Goal: Check status: Check status

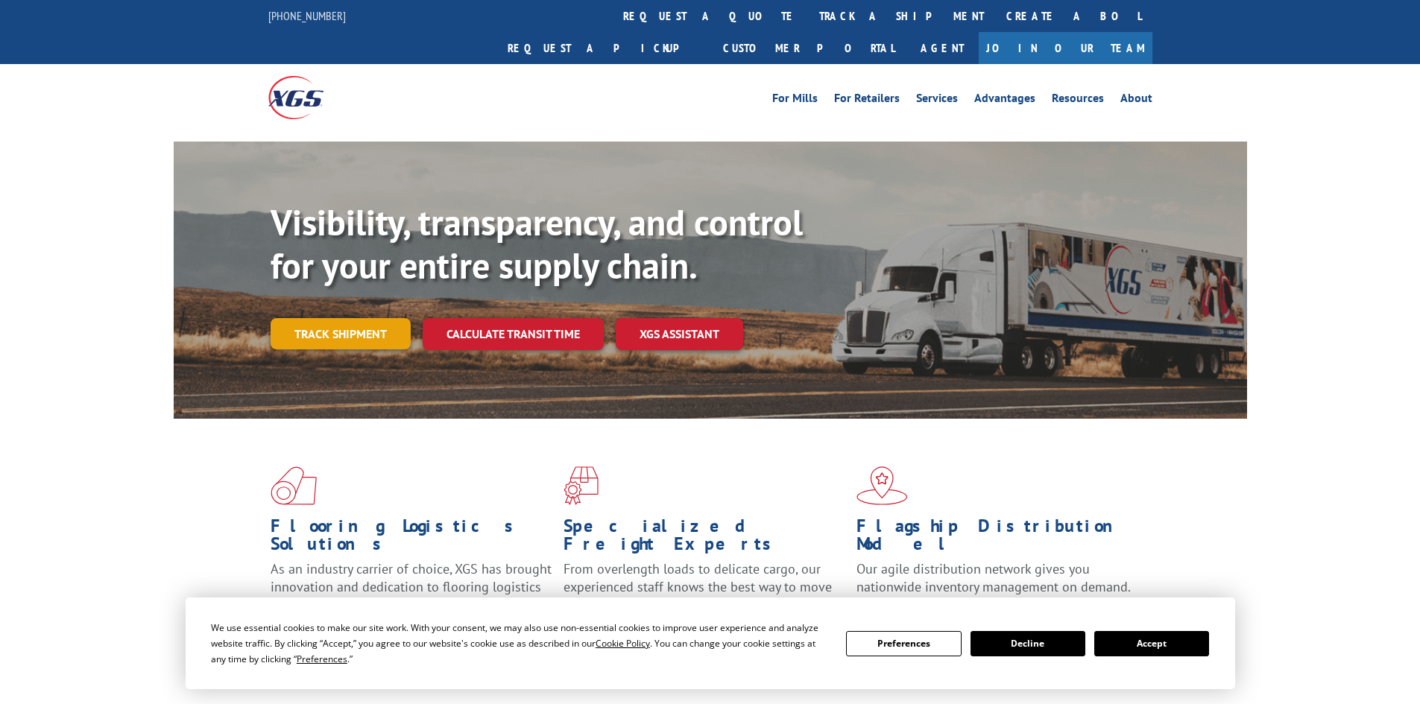
click at [345, 318] on link "Track shipment" at bounding box center [341, 333] width 140 height 31
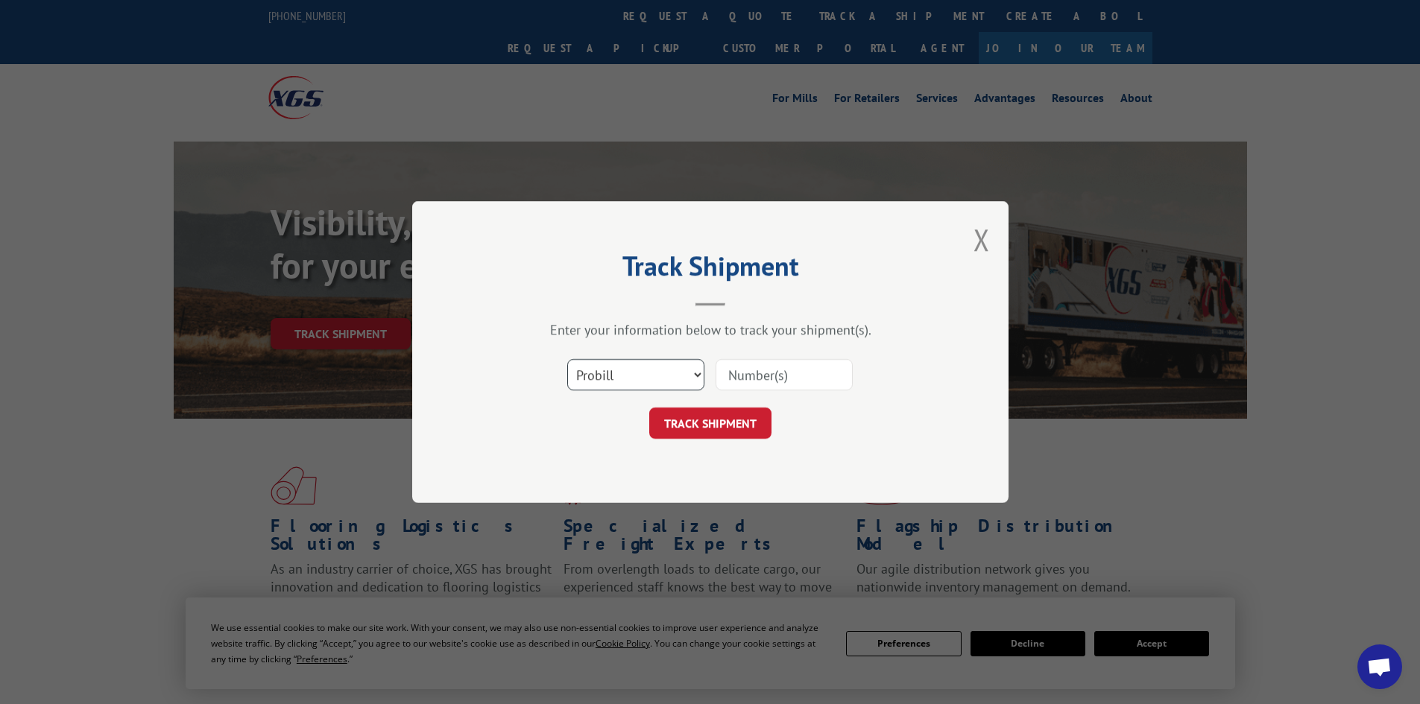
click at [650, 368] on select "Select category... Probill BOL PO" at bounding box center [635, 374] width 137 height 31
select select "po"
click at [567, 359] on select "Select category... Probill BOL PO" at bounding box center [635, 374] width 137 height 31
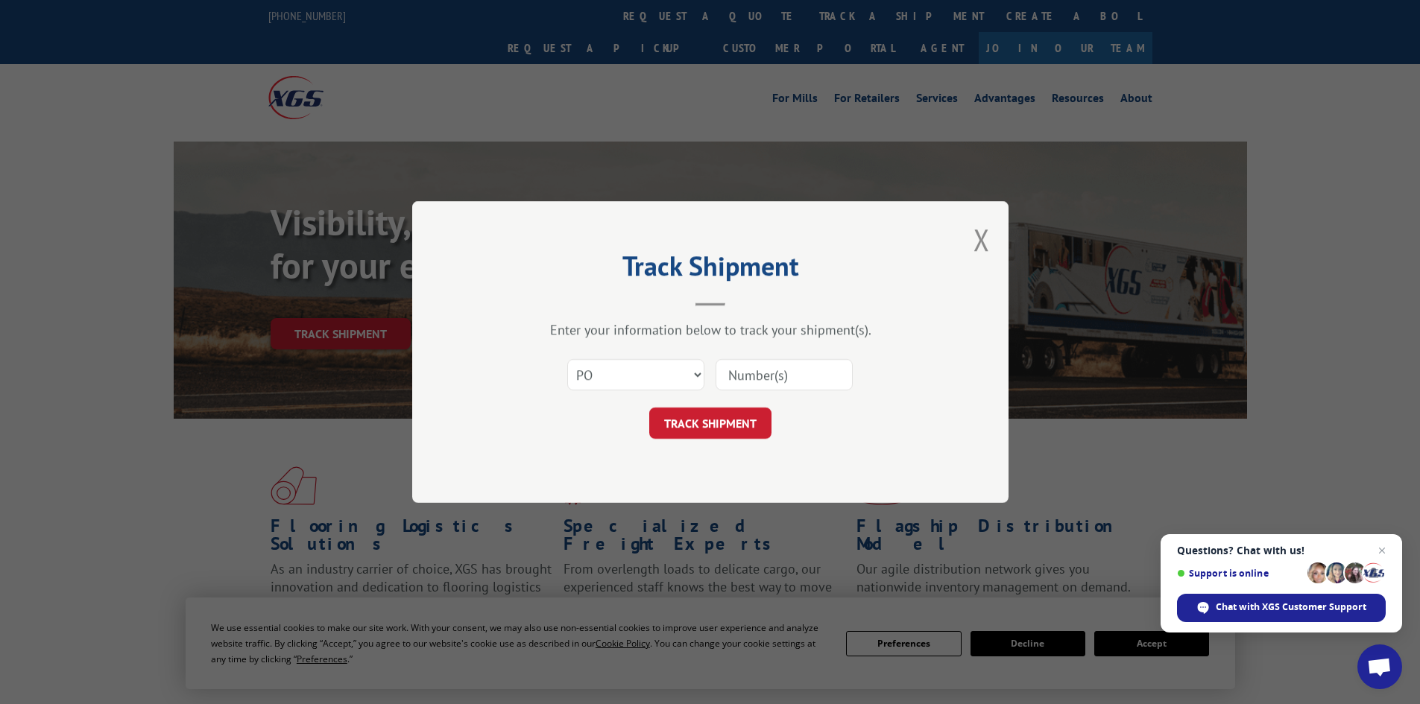
click at [756, 371] on input at bounding box center [783, 374] width 137 height 31
paste input "32500952"
type input "32500952"
click button "TRACK SHIPMENT" at bounding box center [710, 423] width 122 height 31
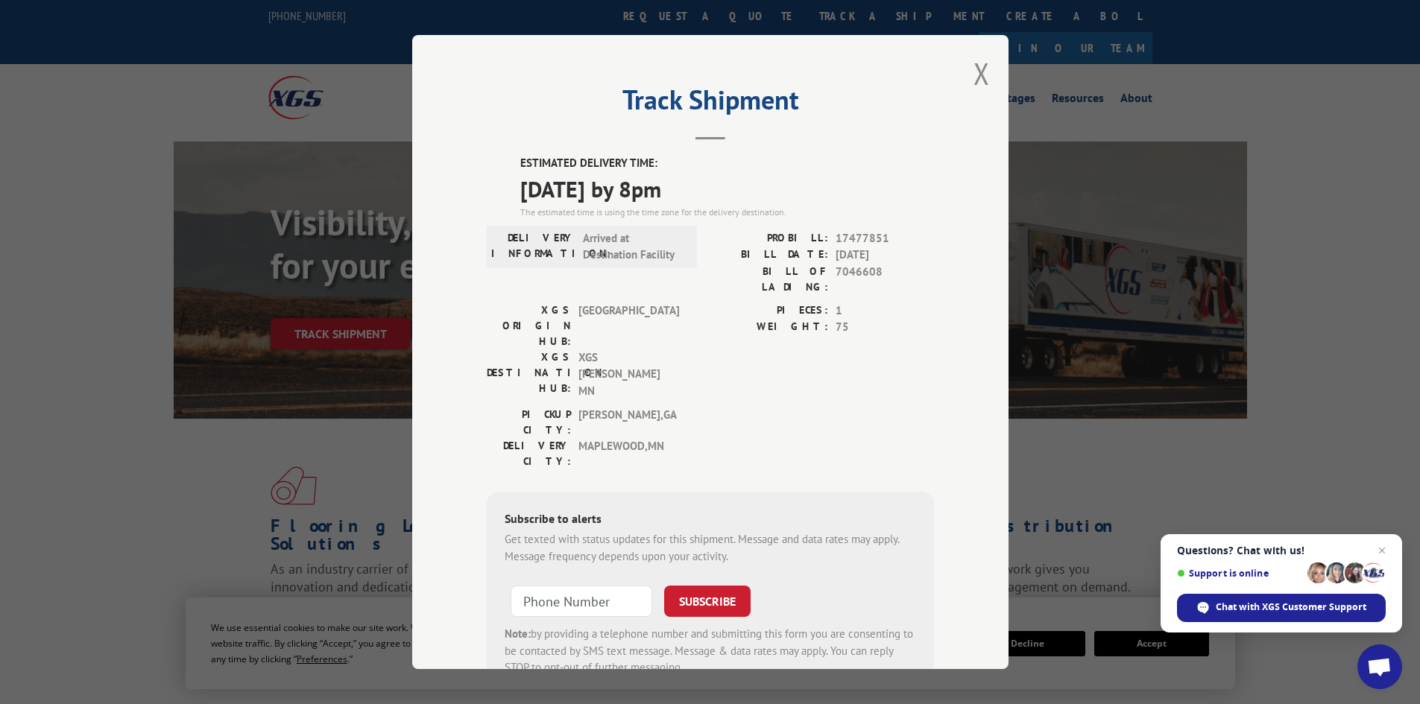
drag, startPoint x: 985, startPoint y: 78, endPoint x: 946, endPoint y: 93, distance: 41.5
click at [984, 79] on div "Track Shipment ESTIMATED DELIVERY TIME: 10/03/2025 by 8pm The estimated time is…" at bounding box center [710, 352] width 596 height 634
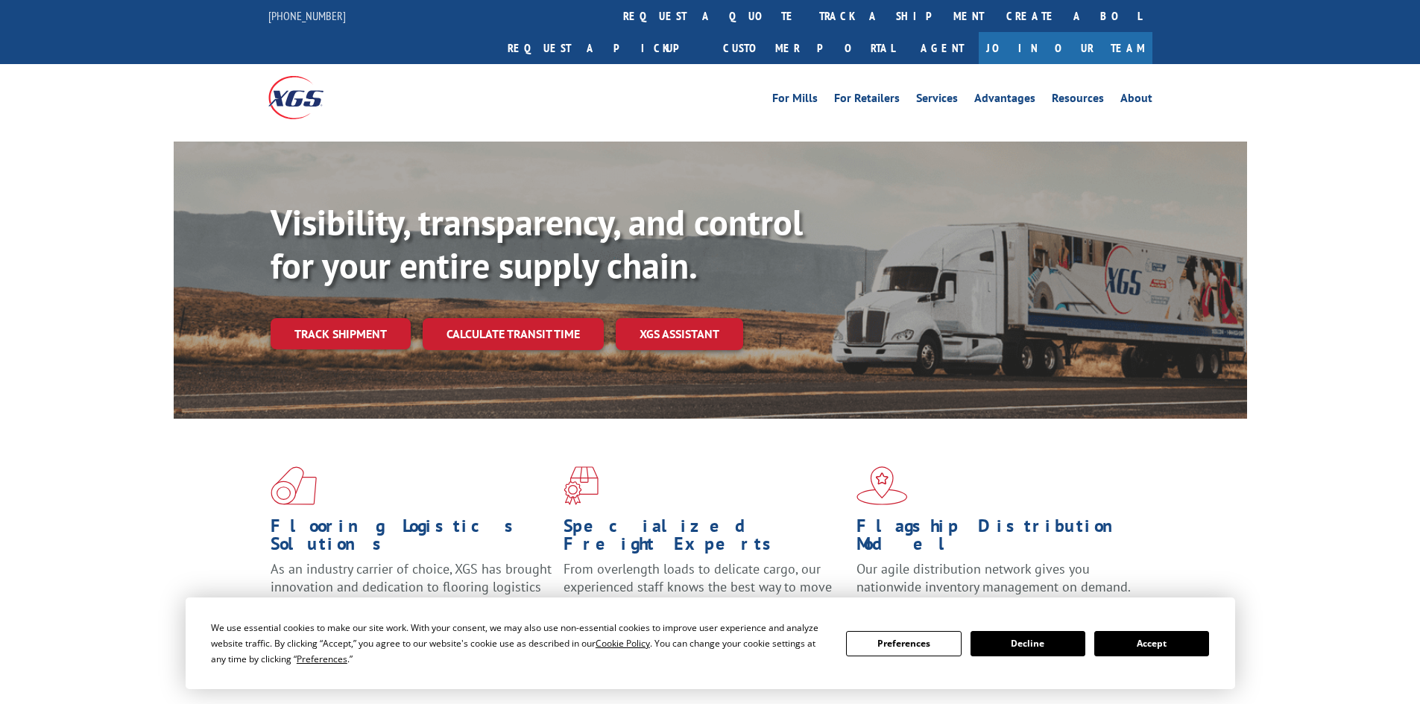
click at [356, 282] on div "Visibility, transparency, and control for your entire supply chain. Track shipm…" at bounding box center [759, 305] width 976 height 208
click at [360, 318] on link "Track shipment" at bounding box center [341, 333] width 140 height 31
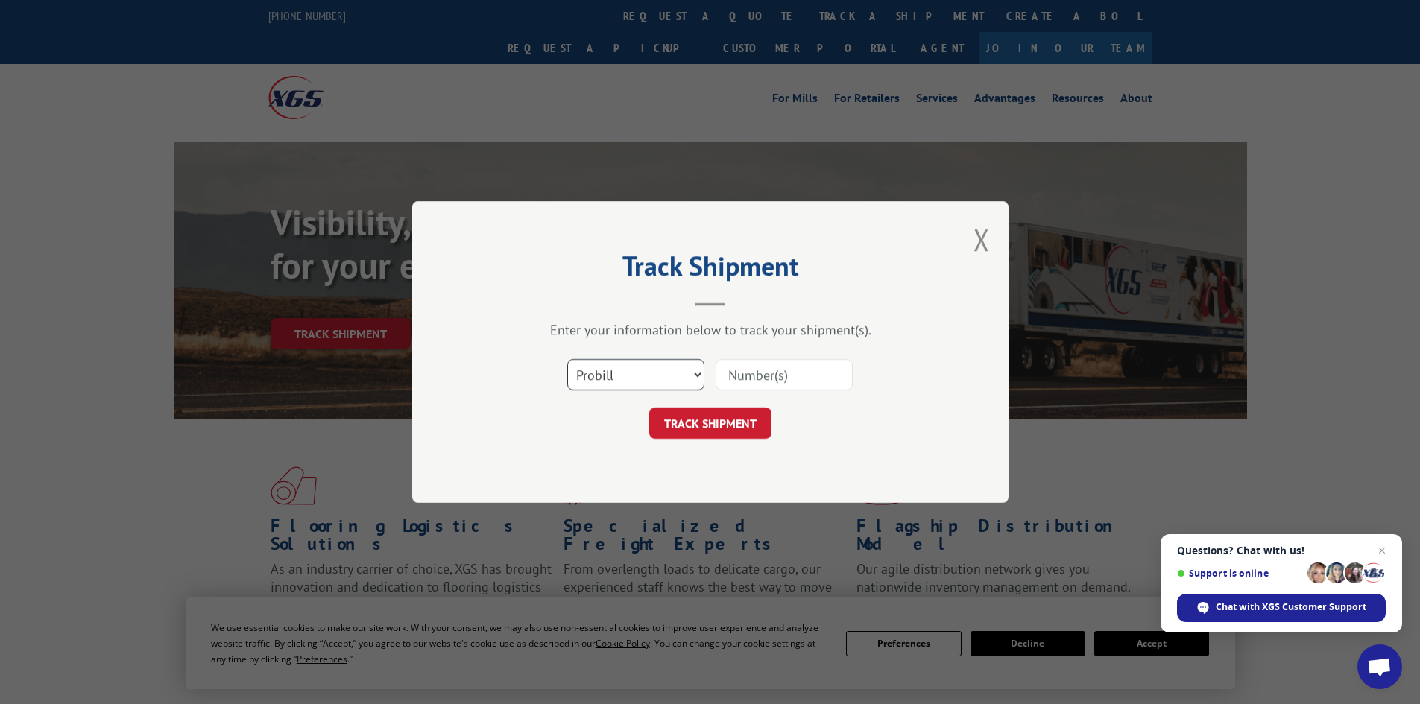
click at [633, 367] on select "Select category... Probill BOL PO" at bounding box center [635, 374] width 137 height 31
select select "po"
click at [567, 359] on select "Select category... Probill BOL PO" at bounding box center [635, 374] width 137 height 31
click at [813, 379] on input at bounding box center [783, 374] width 137 height 31
paste input "32501002"
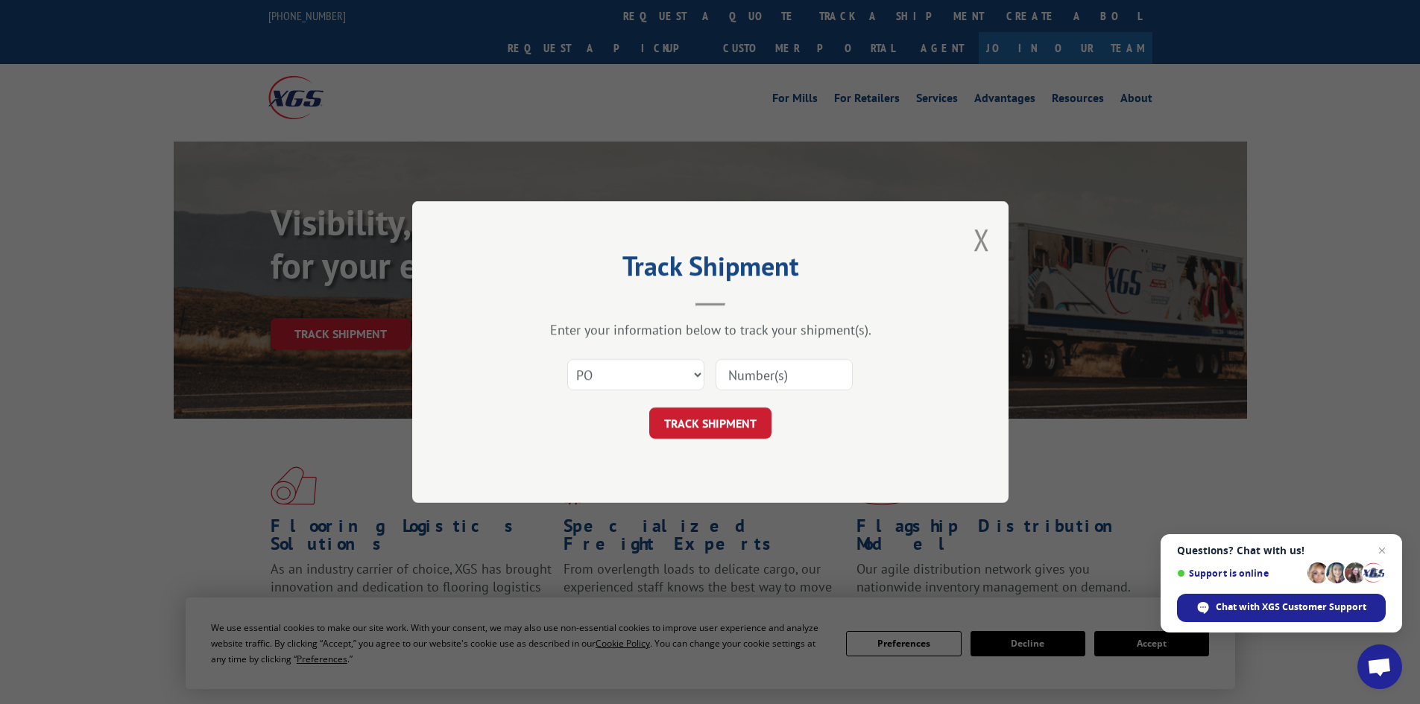
type input "32501002"
click button "TRACK SHIPMENT" at bounding box center [710, 423] width 122 height 31
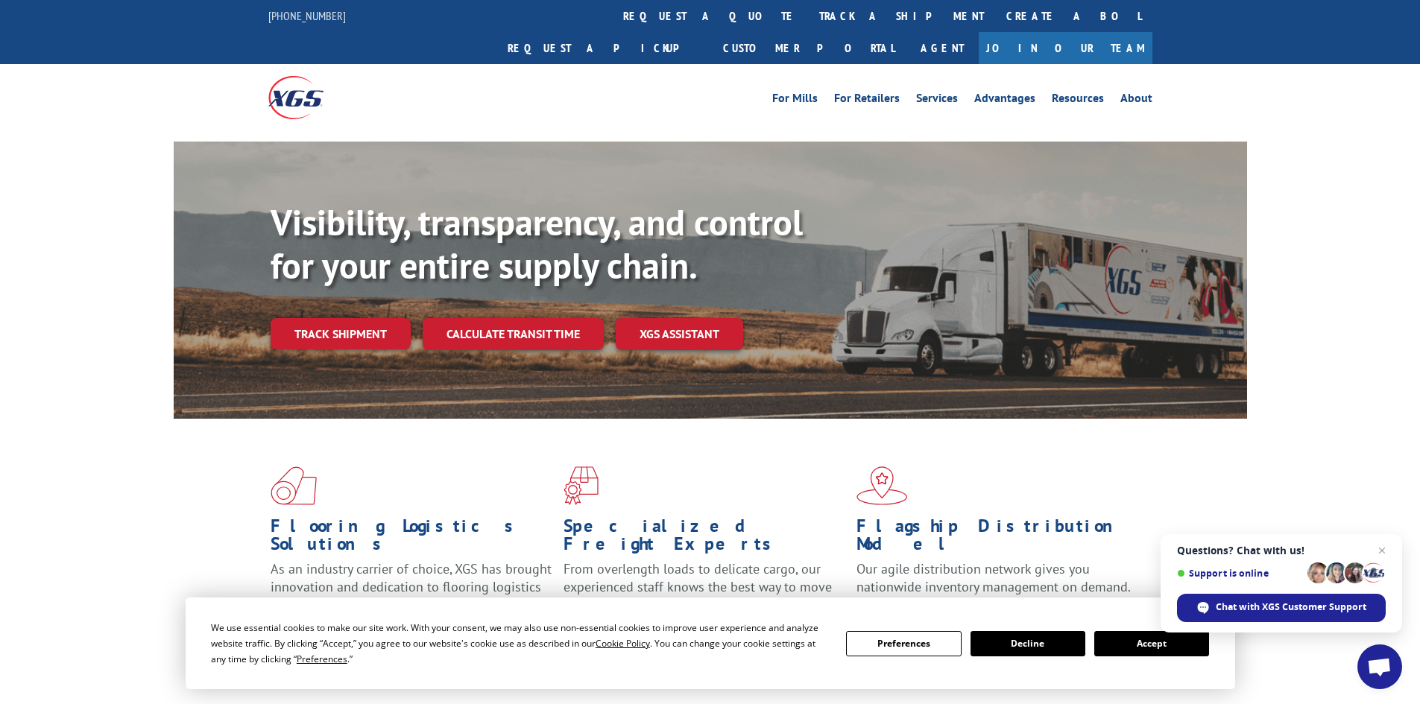
drag, startPoint x: 308, startPoint y: 297, endPoint x: 306, endPoint y: 284, distance: 13.6
click at [309, 318] on link "Track shipment" at bounding box center [341, 333] width 140 height 31
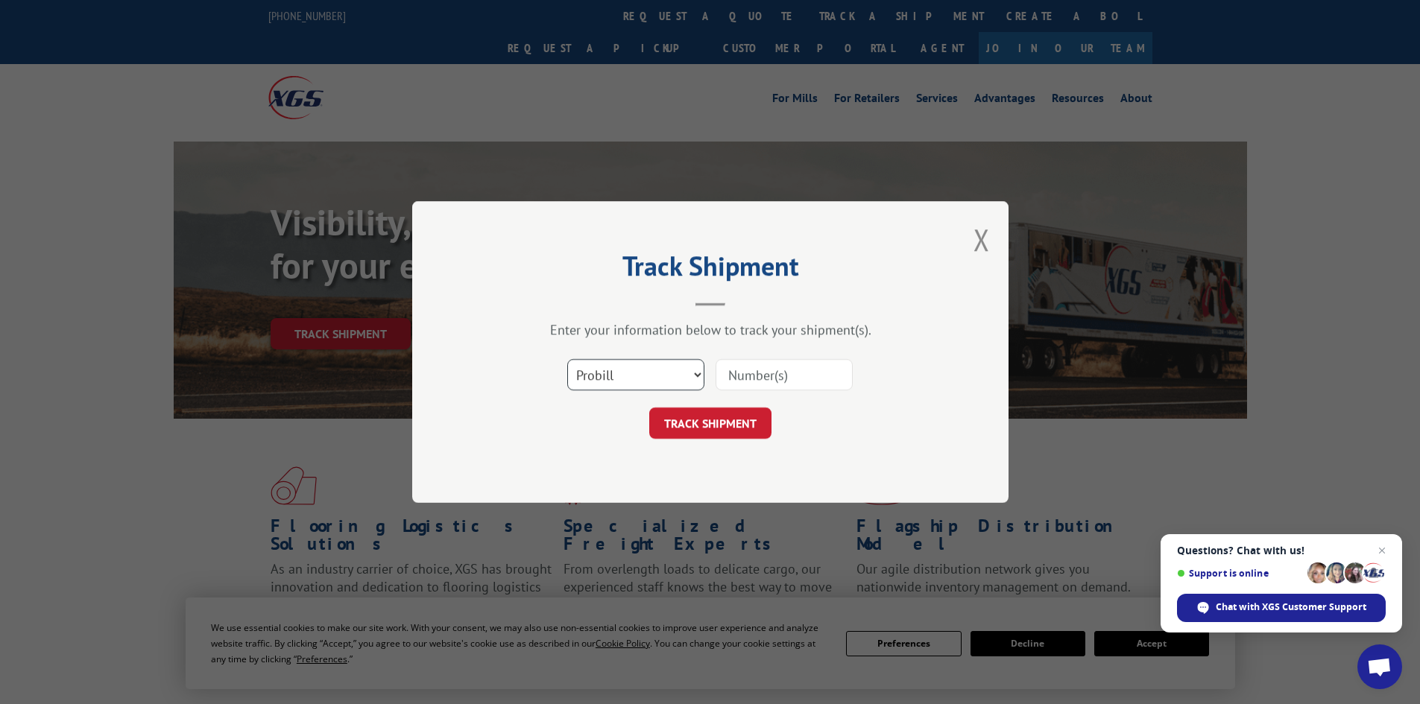
click at [681, 363] on select "Select category... Probill BOL PO" at bounding box center [635, 374] width 137 height 31
select select "po"
click at [567, 359] on select "Select category... Probill BOL PO" at bounding box center [635, 374] width 137 height 31
click at [770, 375] on input at bounding box center [783, 374] width 137 height 31
paste input "32500952"
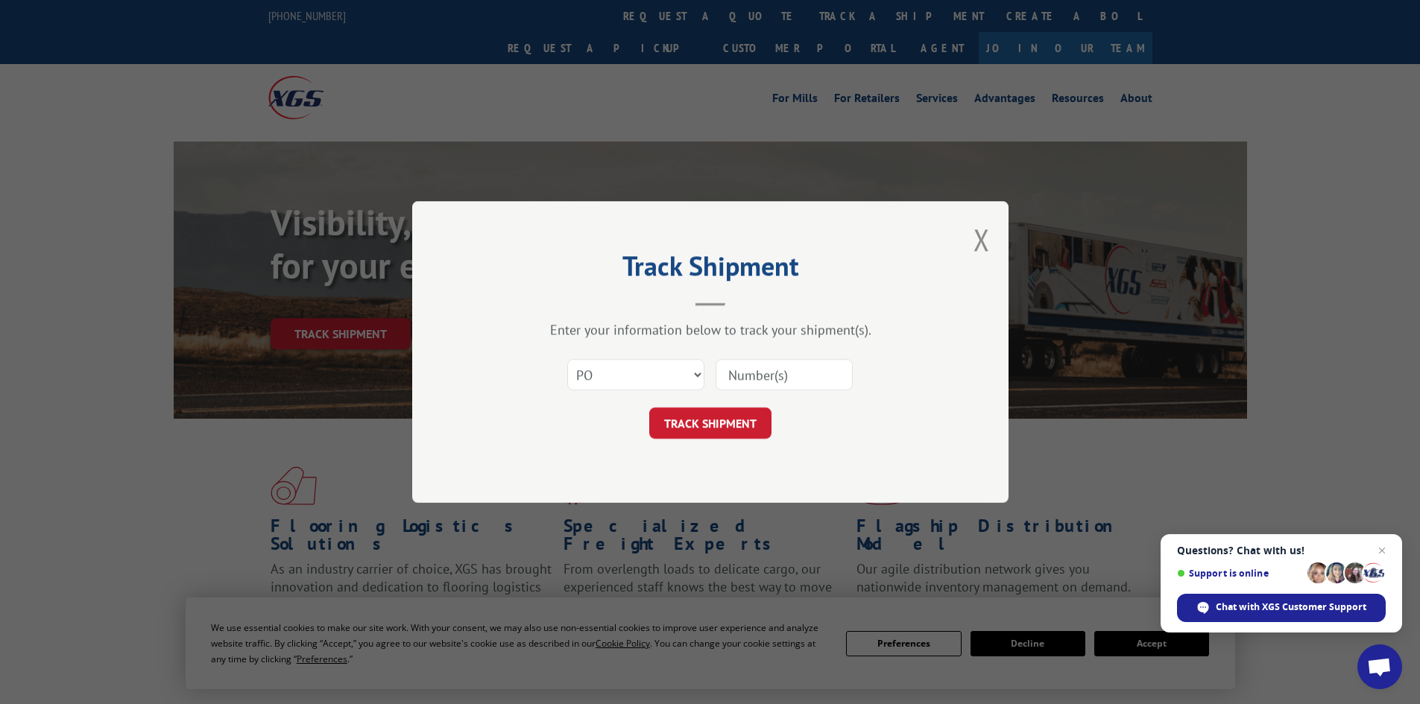
type input "32500952"
click button "TRACK SHIPMENT" at bounding box center [710, 423] width 122 height 31
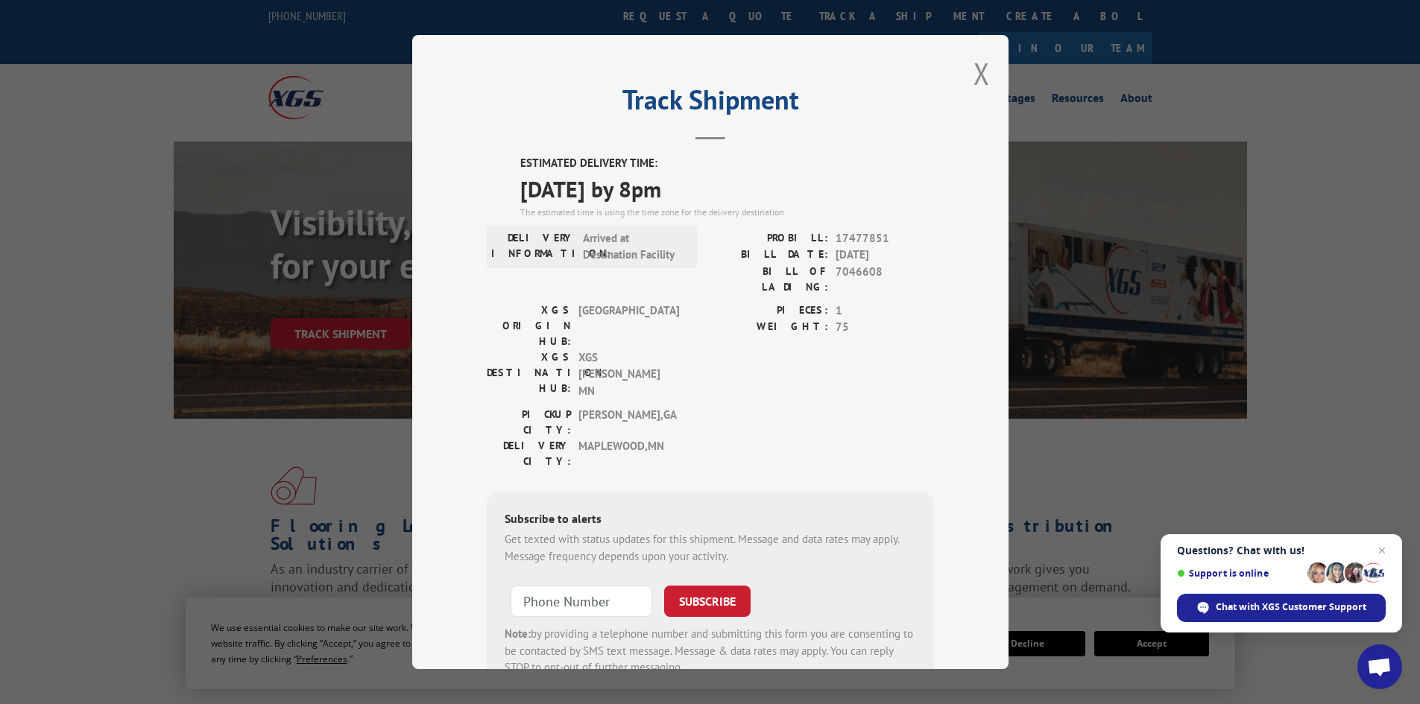
click at [966, 72] on div "Track Shipment ESTIMATED DELIVERY TIME: 10/03/2025 by 8pm The estimated time is…" at bounding box center [710, 352] width 596 height 634
click at [980, 78] on button "Close modal" at bounding box center [981, 73] width 16 height 39
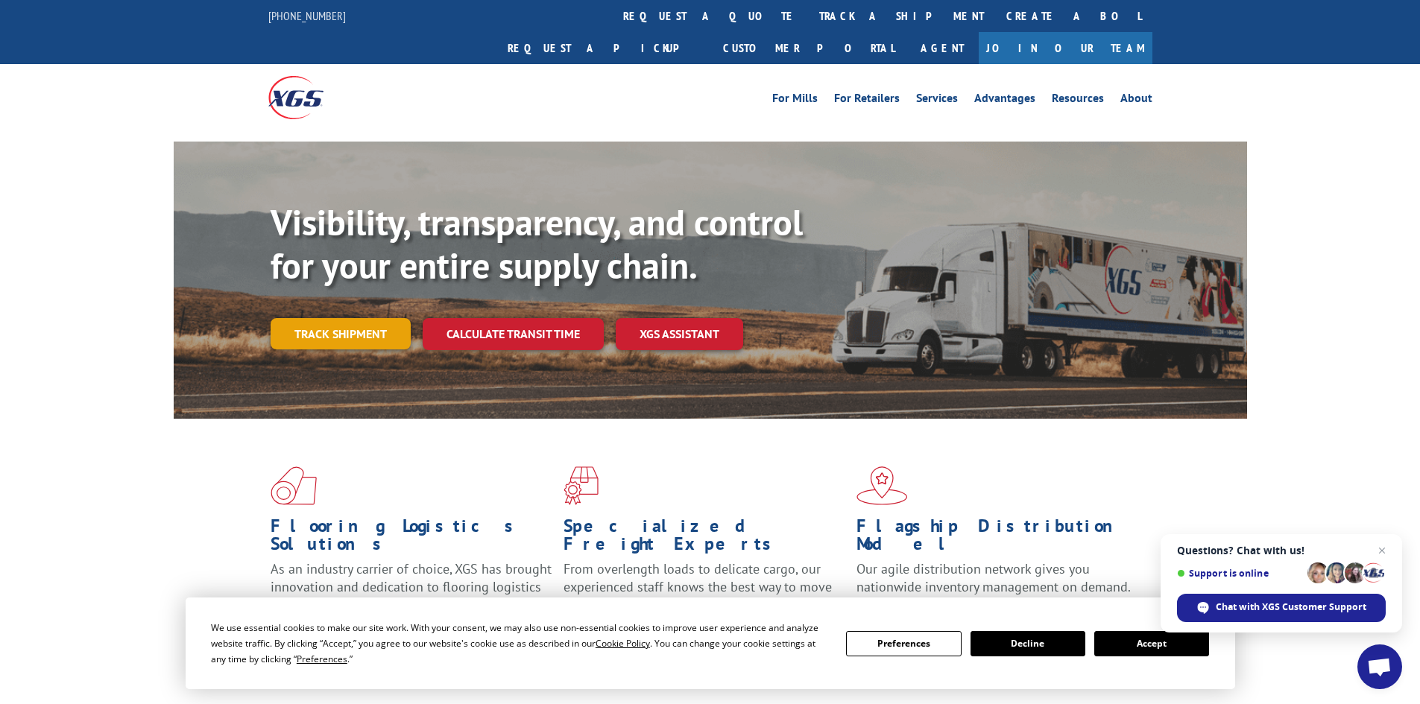
click at [369, 318] on link "Track shipment" at bounding box center [341, 333] width 140 height 31
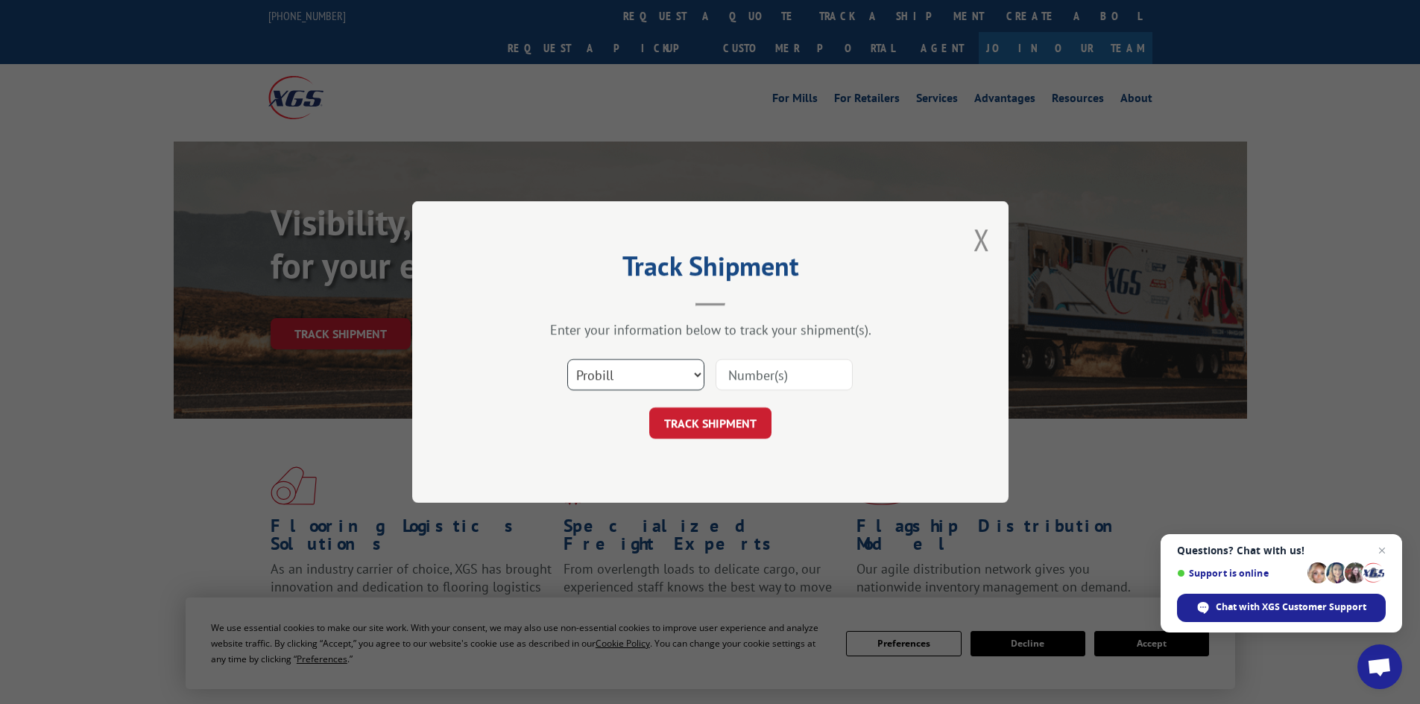
click at [658, 378] on select "Select category... Probill BOL PO" at bounding box center [635, 374] width 137 height 31
select select "po"
click at [567, 359] on select "Select category... Probill BOL PO" at bounding box center [635, 374] width 137 height 31
click at [768, 376] on input at bounding box center [783, 374] width 137 height 31
paste input "1012402444"
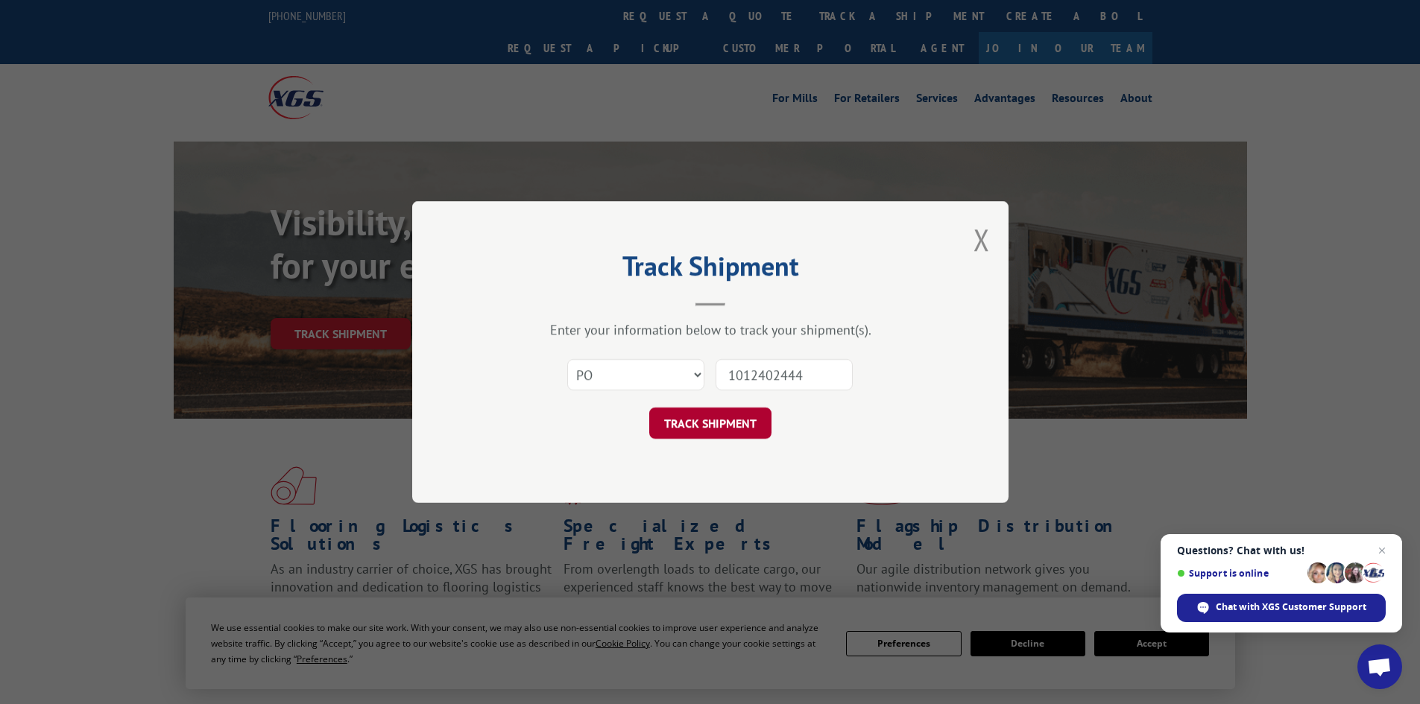
type input "1012402444"
click at [737, 420] on button "TRACK SHIPMENT" at bounding box center [710, 423] width 122 height 31
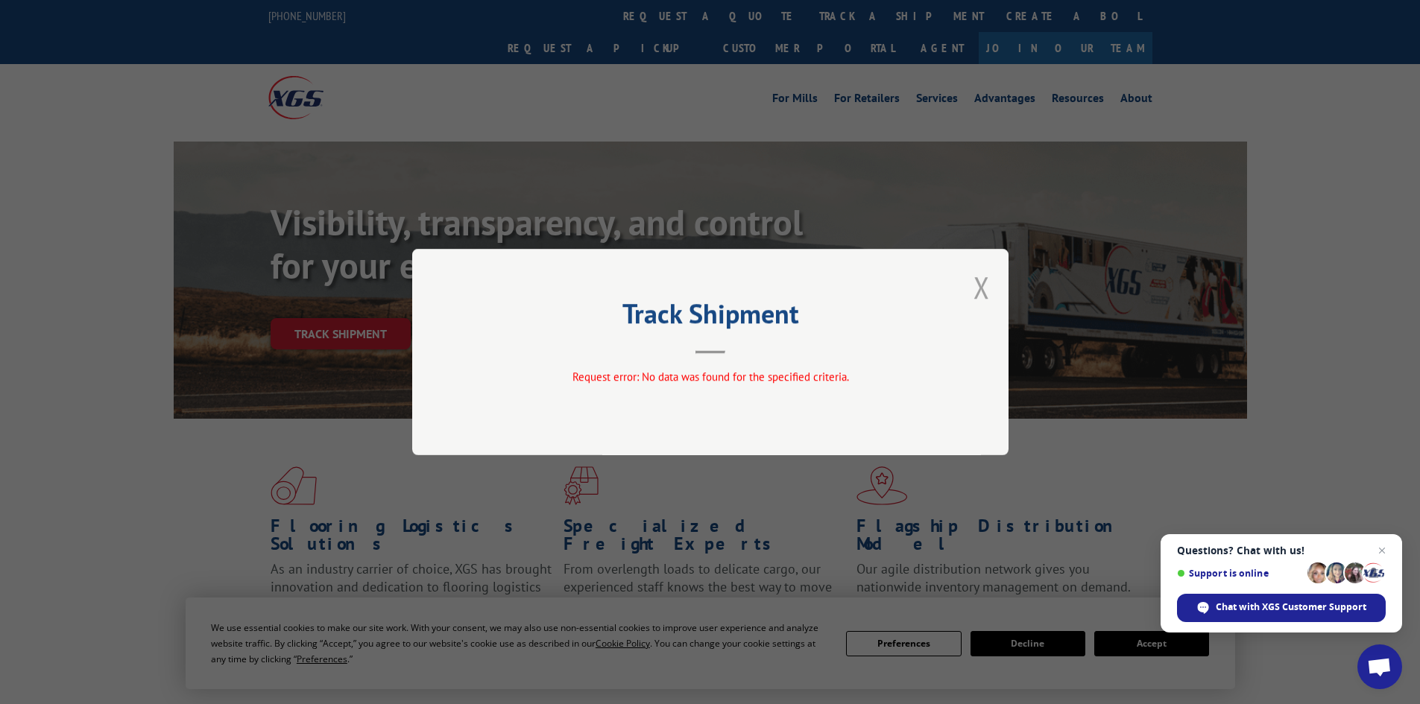
click at [982, 284] on button "Close modal" at bounding box center [981, 287] width 16 height 39
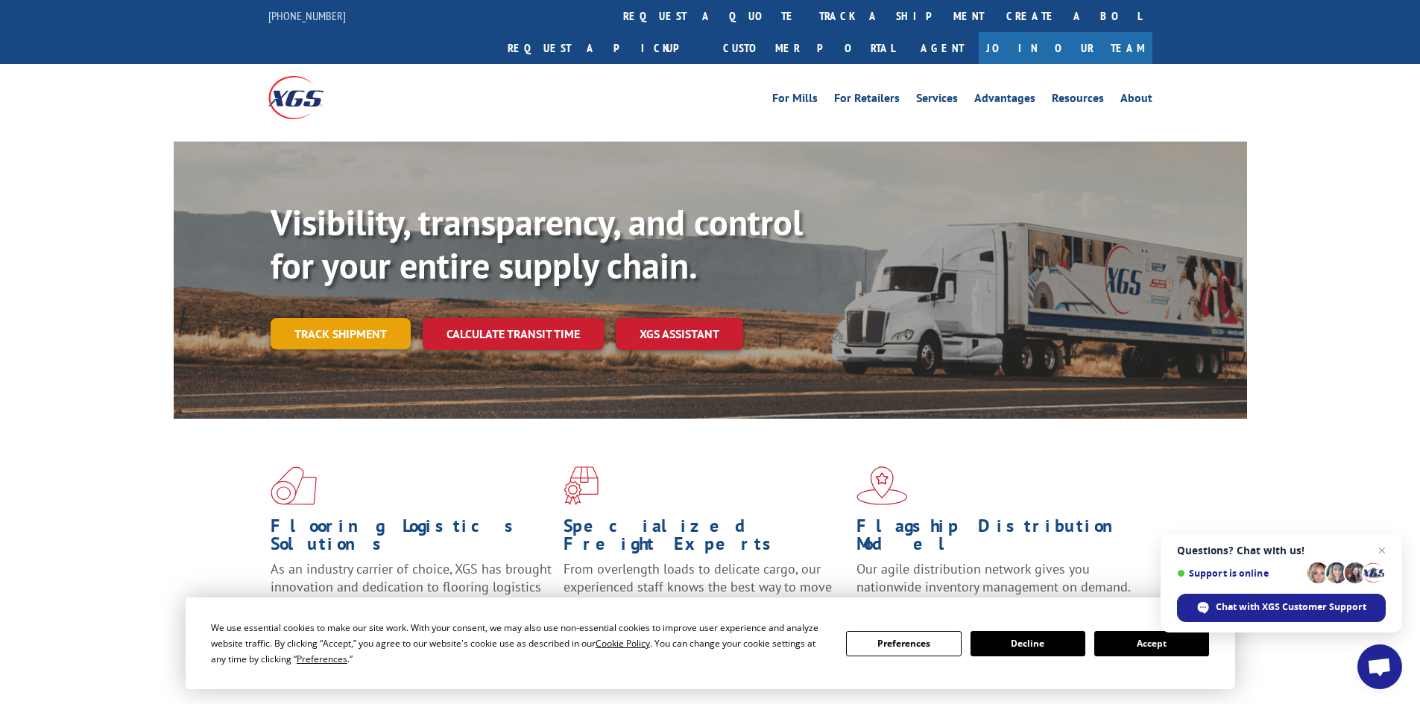
click at [312, 318] on link "Track shipment" at bounding box center [341, 333] width 140 height 31
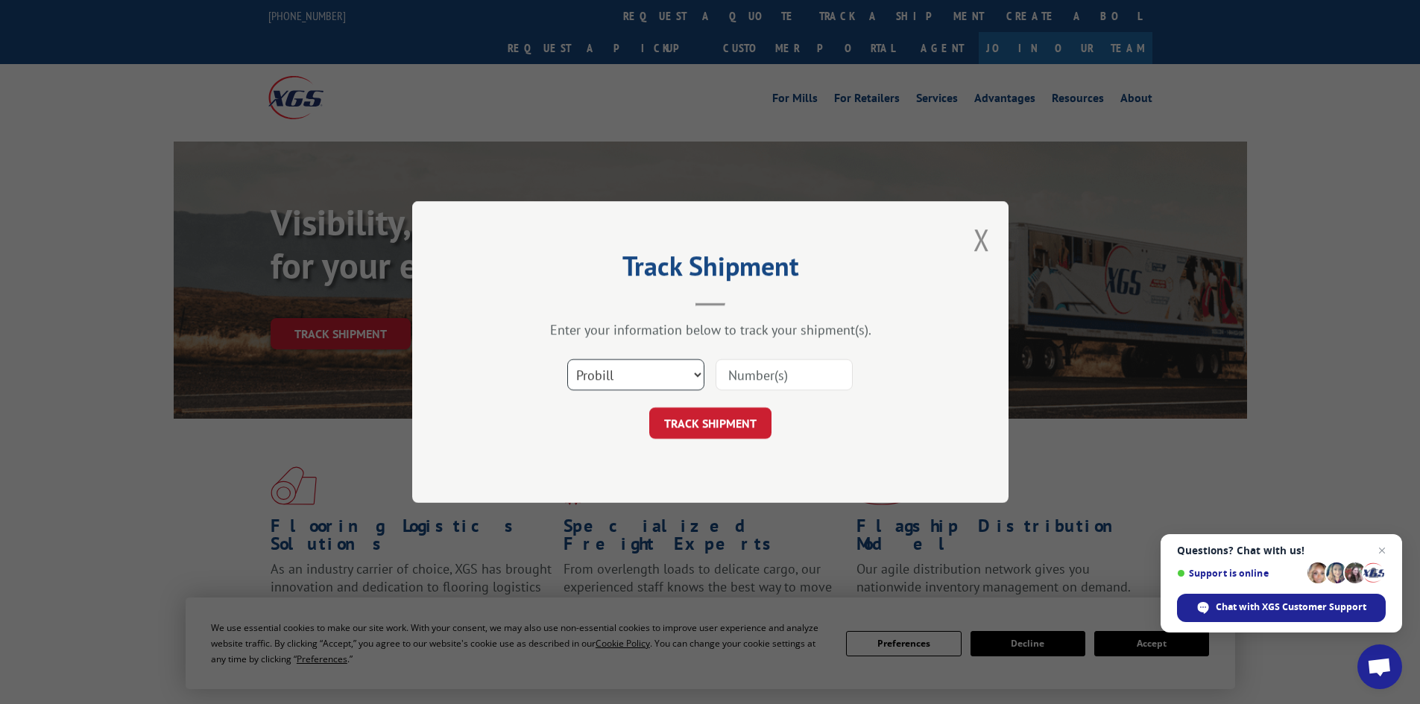
click at [655, 376] on select "Select category... Probill BOL PO" at bounding box center [635, 374] width 137 height 31
select select "po"
click at [567, 359] on select "Select category... Probill BOL PO" at bounding box center [635, 374] width 137 height 31
click at [730, 374] on input at bounding box center [783, 374] width 137 height 31
paste input "32500946"
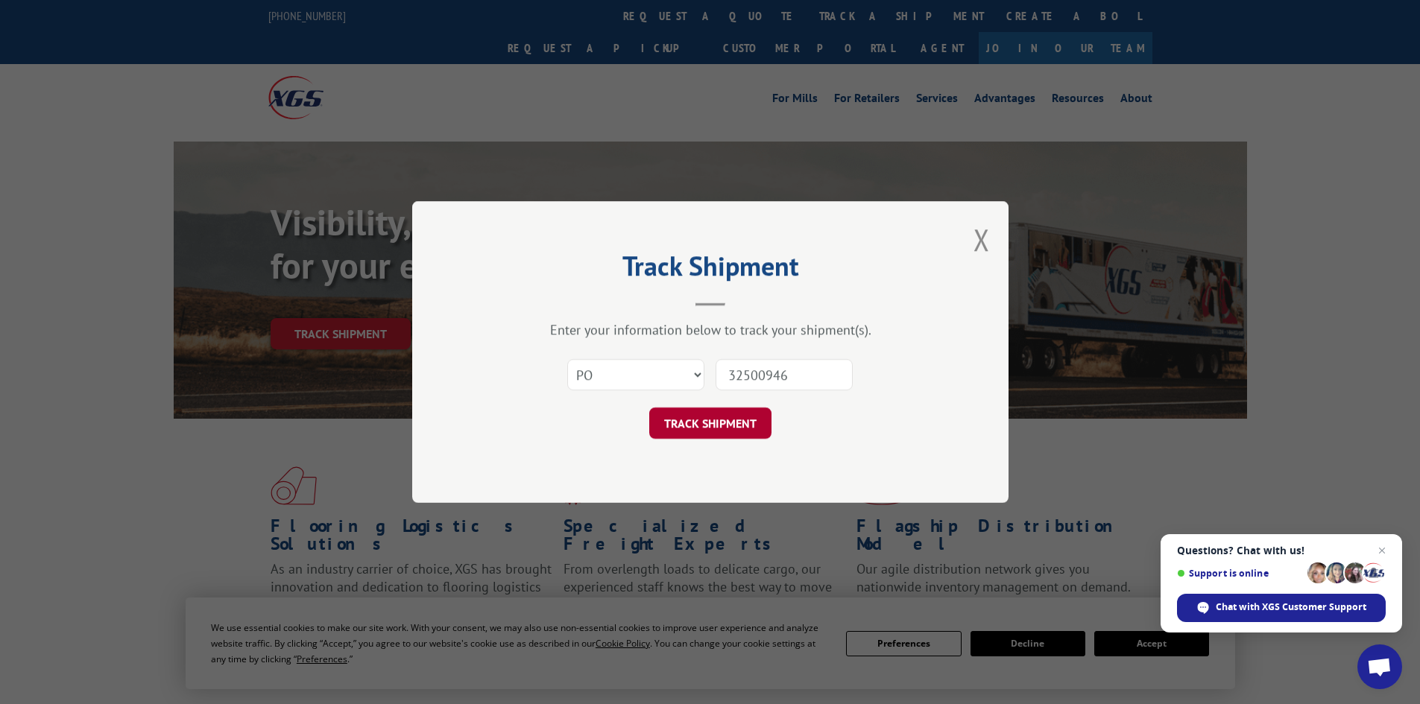
type input "32500946"
click at [724, 424] on button "TRACK SHIPMENT" at bounding box center [710, 423] width 122 height 31
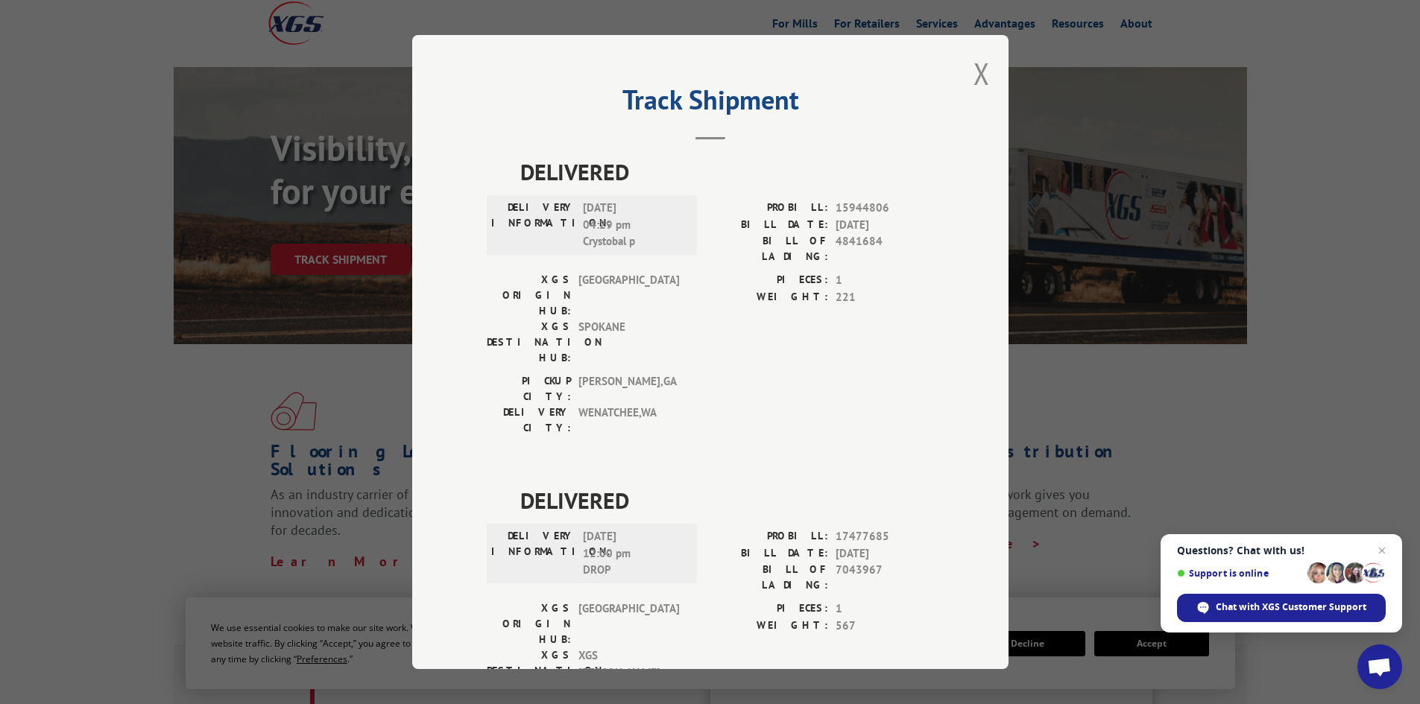
scroll to position [37, 0]
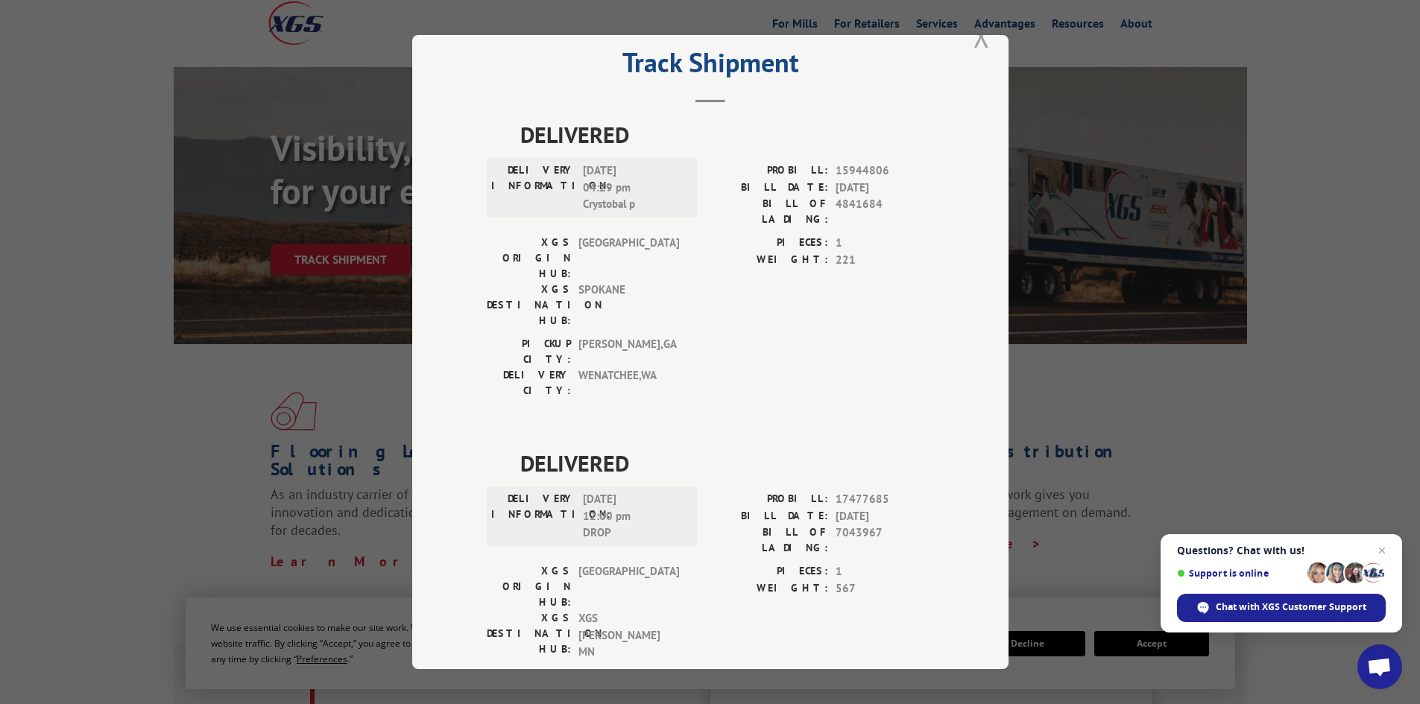
click at [980, 46] on button "Close modal" at bounding box center [981, 35] width 16 height 39
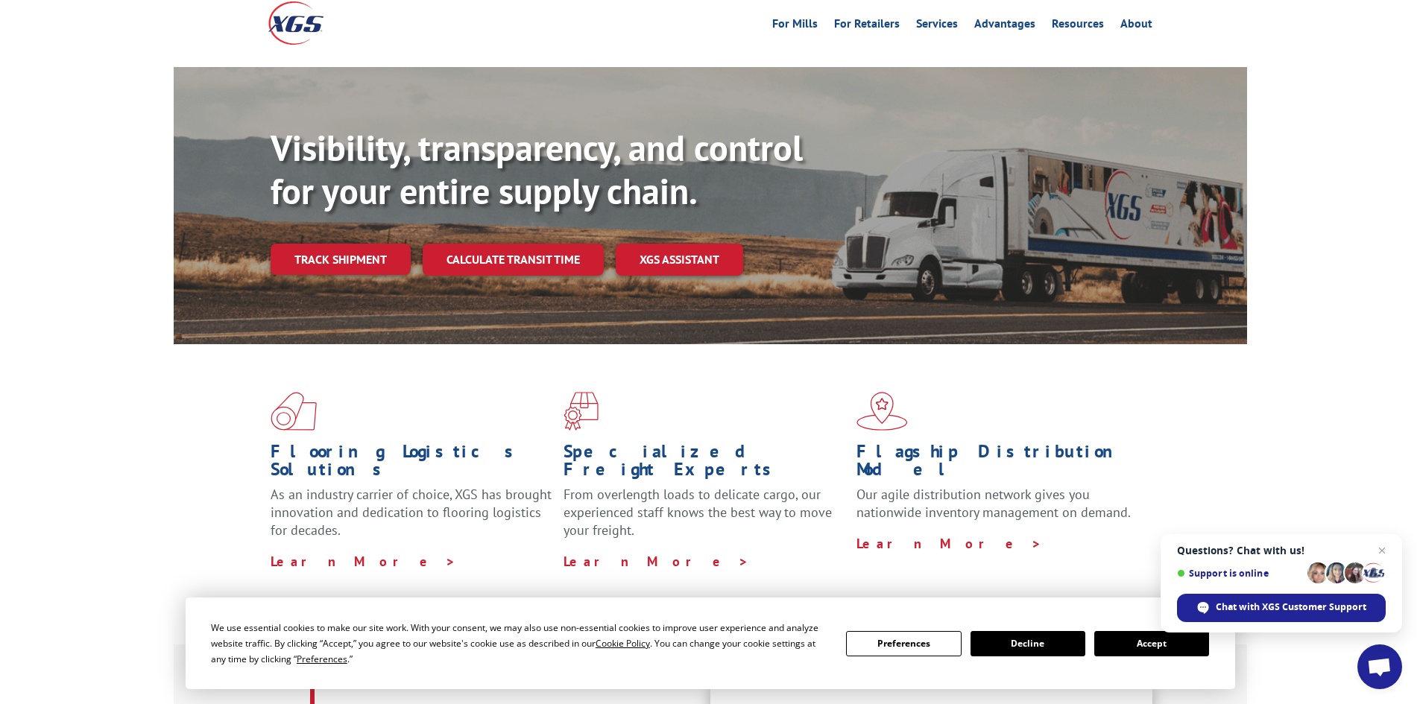
drag, startPoint x: 340, startPoint y: 228, endPoint x: 309, endPoint y: 227, distance: 31.3
click at [340, 244] on link "Track shipment" at bounding box center [341, 259] width 140 height 31
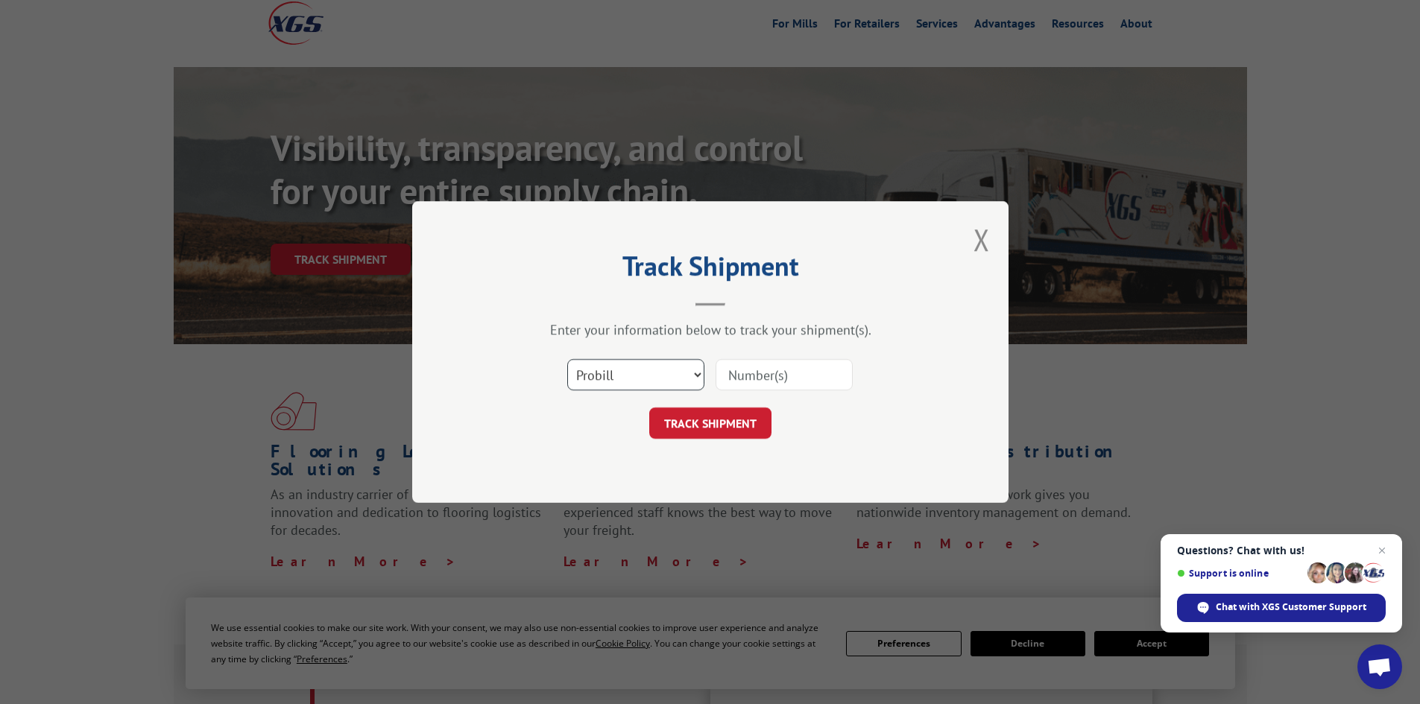
click at [627, 376] on select "Select category... Probill BOL PO" at bounding box center [635, 374] width 137 height 31
select select "po"
click at [567, 359] on select "Select category... Probill BOL PO" at bounding box center [635, 374] width 137 height 31
click at [798, 366] on input at bounding box center [783, 374] width 137 height 31
paste input "32500983"
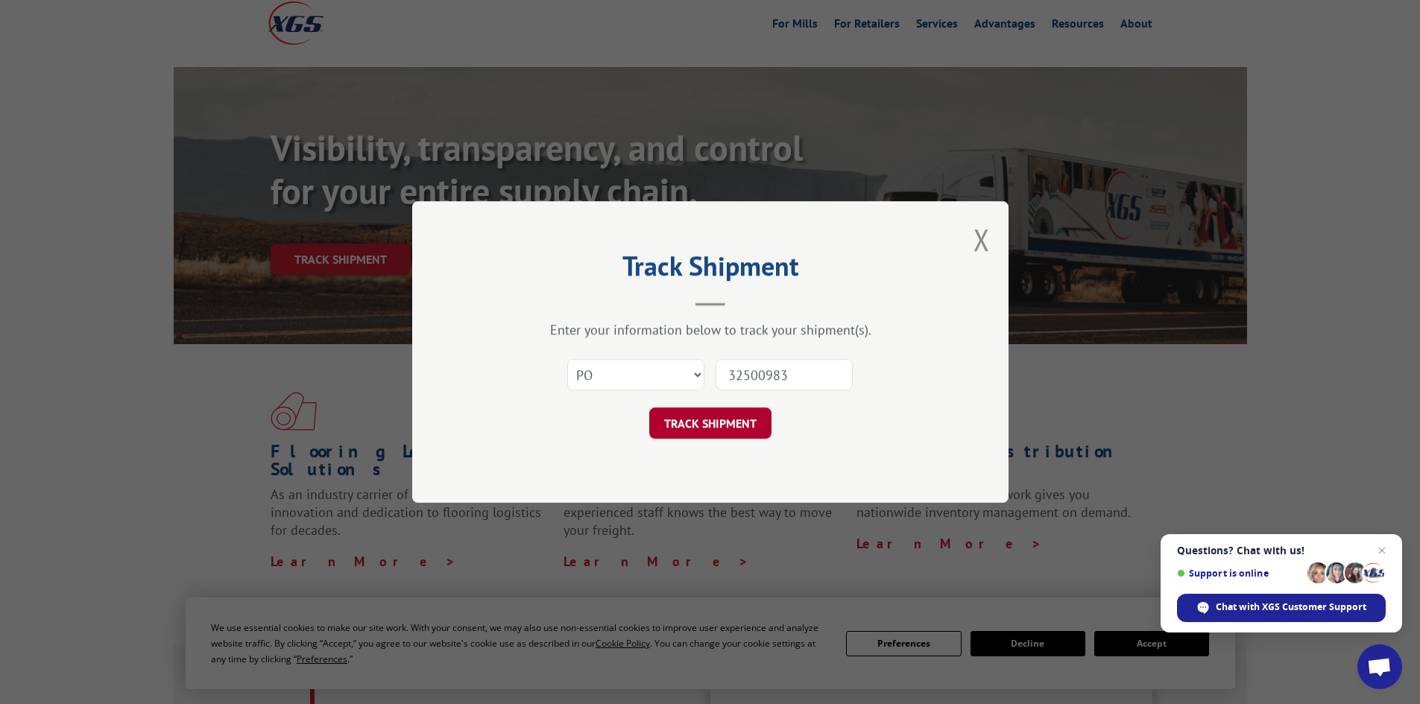
type input "32500983"
click at [765, 415] on button "TRACK SHIPMENT" at bounding box center [710, 423] width 122 height 31
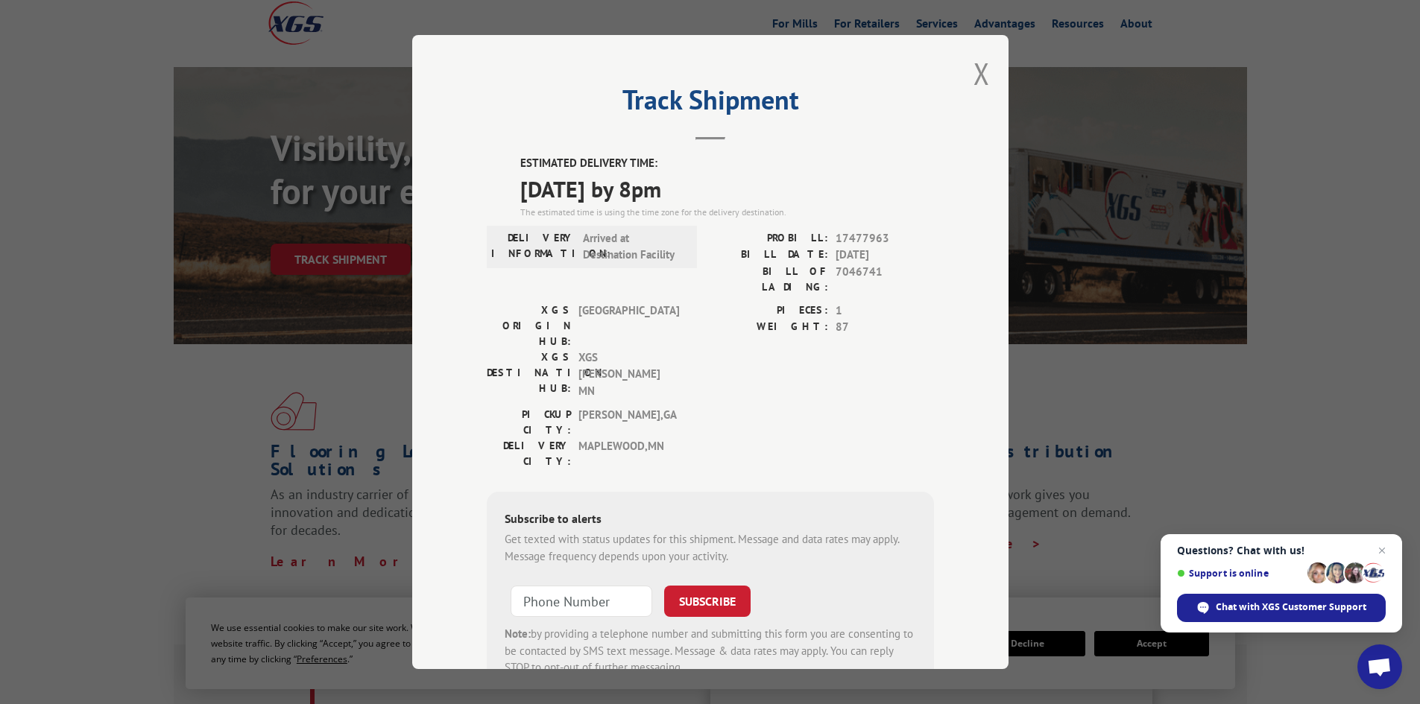
drag, startPoint x: 975, startPoint y: 69, endPoint x: 966, endPoint y: 68, distance: 9.0
click at [976, 69] on button "Close modal" at bounding box center [981, 73] width 16 height 39
